Goal: Task Accomplishment & Management: Manage account settings

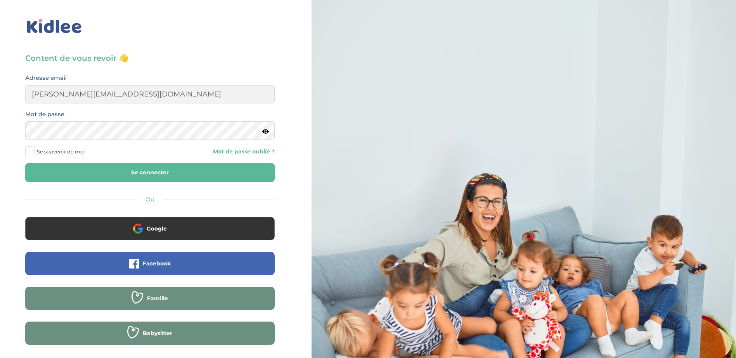
type input "[PERSON_NAME][EMAIL_ADDRESS][DOMAIN_NAME]"
click at [54, 140] on div "Mot de passe" at bounding box center [149, 127] width 261 height 36
click at [25, 163] on button "Se connecter" at bounding box center [149, 172] width 249 height 19
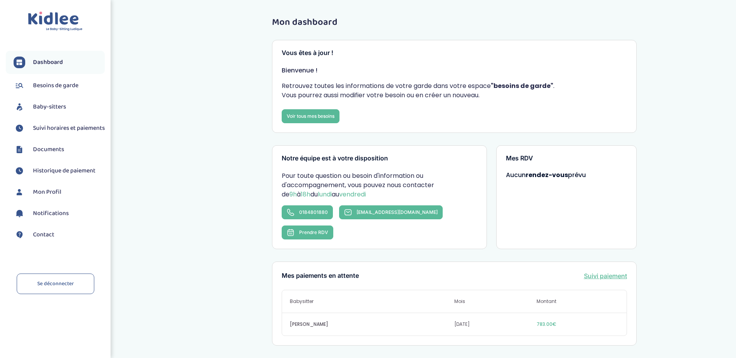
click at [55, 133] on span "Suivi horaires et paiements" at bounding box center [69, 128] width 72 height 9
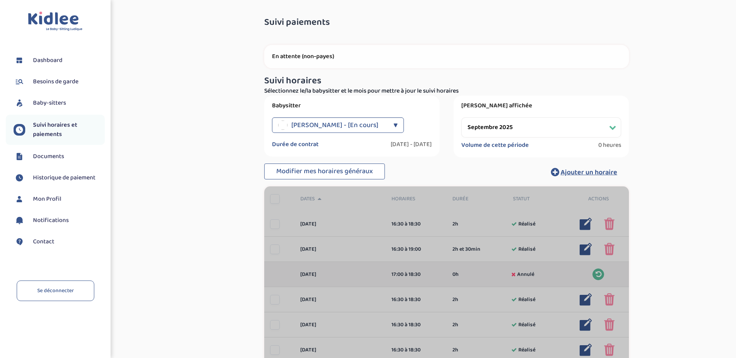
select select "septembre 2025"
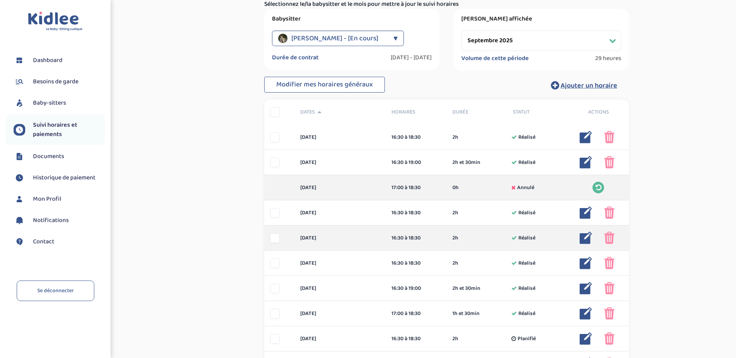
scroll to position [116, 0]
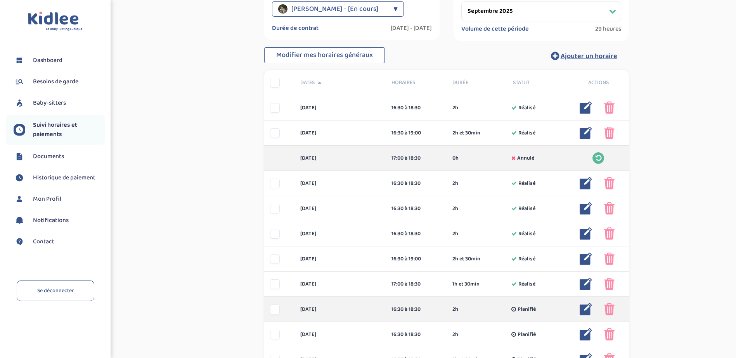
click at [606, 307] on img at bounding box center [609, 309] width 10 height 12
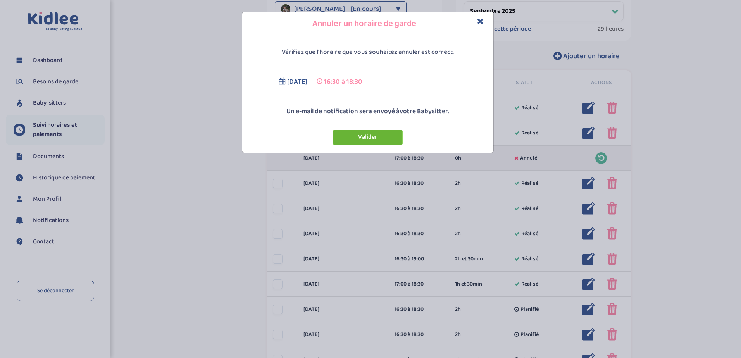
click at [367, 138] on button "Valider" at bounding box center [368, 137] width 70 height 15
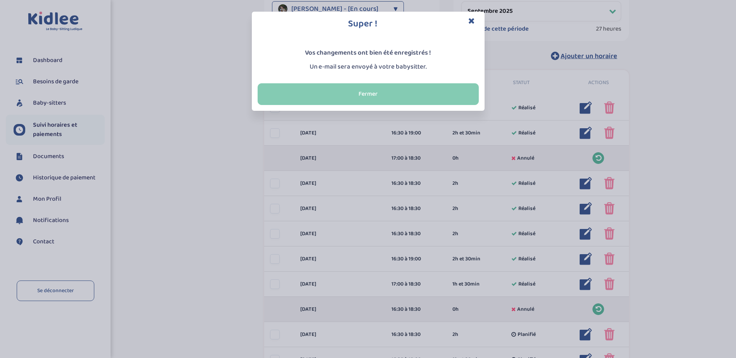
click at [363, 93] on button "Fermer" at bounding box center [367, 94] width 221 height 22
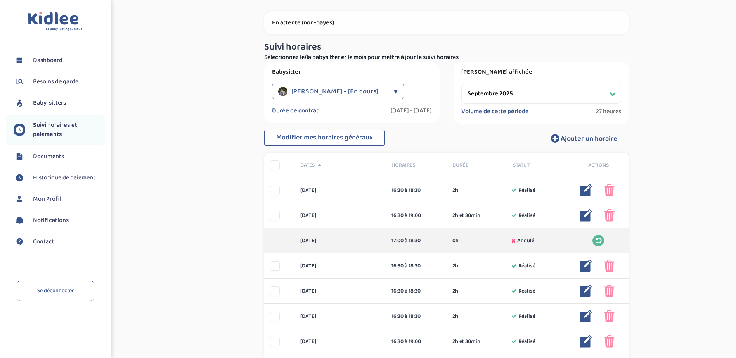
scroll to position [0, 0]
